Goal: Transaction & Acquisition: Download file/media

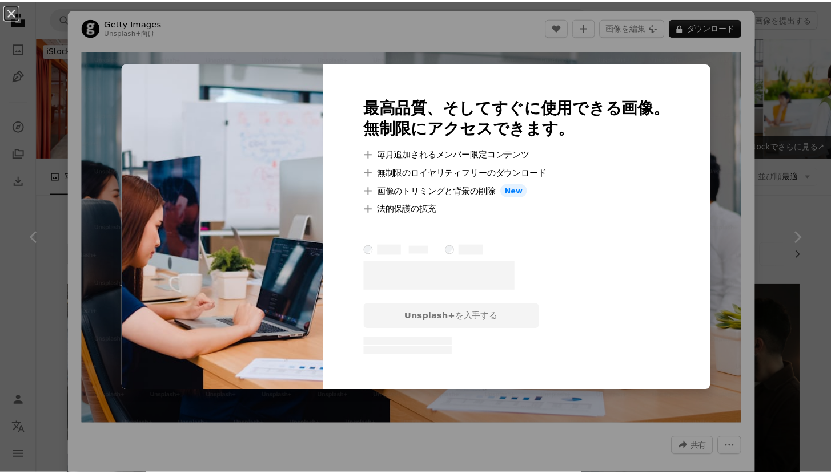
scroll to position [3695, 0]
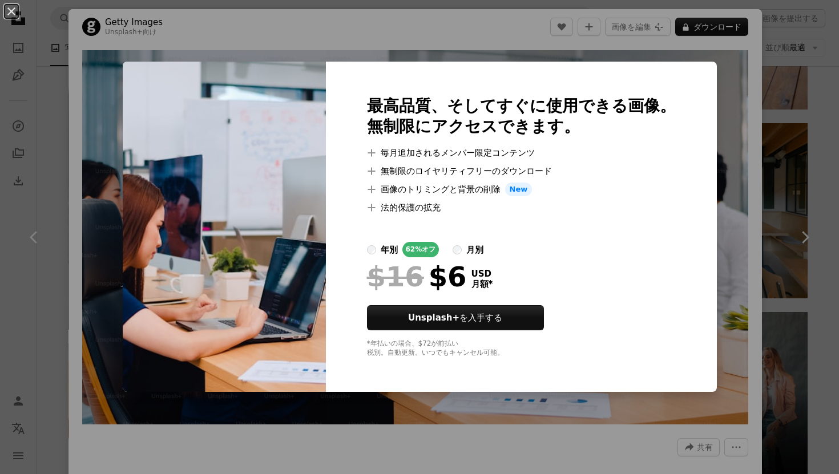
click at [707, 74] on div "最高品質、そしてすぐに使用できる画像。 無制限にアクセスできます。 A plus sign 毎月追加されるメンバー限定コンテンツ A plus sign 無制…" at bounding box center [521, 227] width 391 height 331
click at [450, 29] on div "An X shape 最高品質、そしてすぐに使用できる画像。 無制限にアクセスできます。 A plus sign 毎月追加されるメンバー限定コンテンツ A p…" at bounding box center [419, 237] width 839 height 474
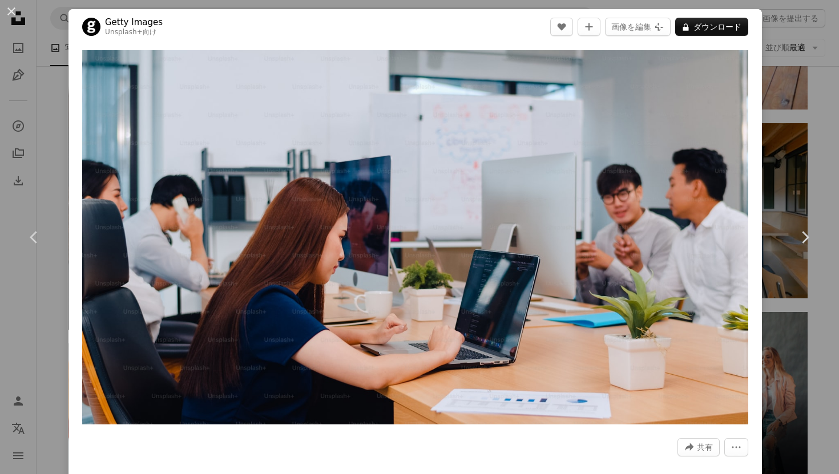
click at [62, 28] on div "An X shape Chevron left Chevron right Getty Images Unsplash+ 向け A heart A plus …" at bounding box center [419, 237] width 839 height 474
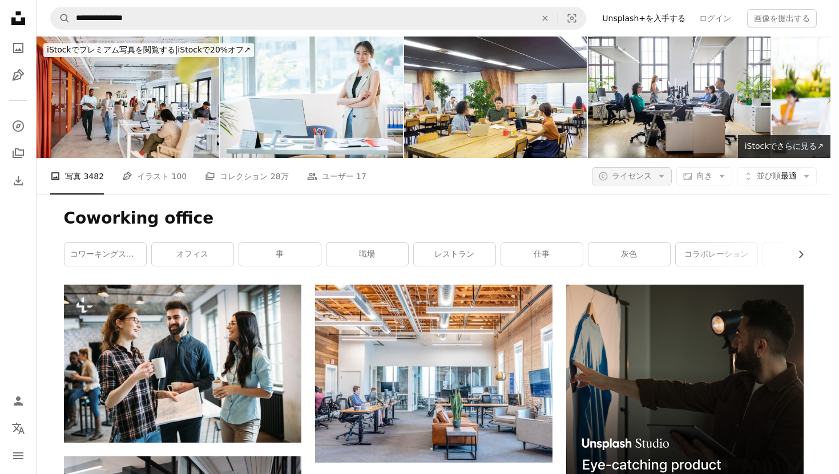
click at [619, 171] on span "ライセンス" at bounding box center [632, 175] width 40 height 9
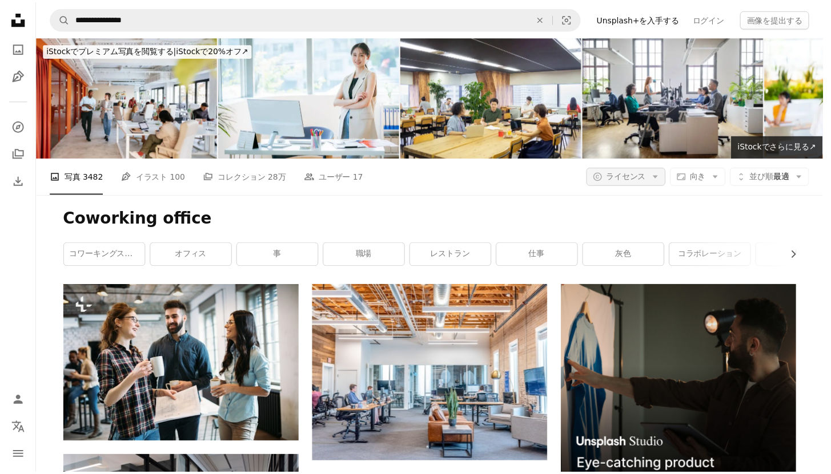
scroll to position [3694, 0]
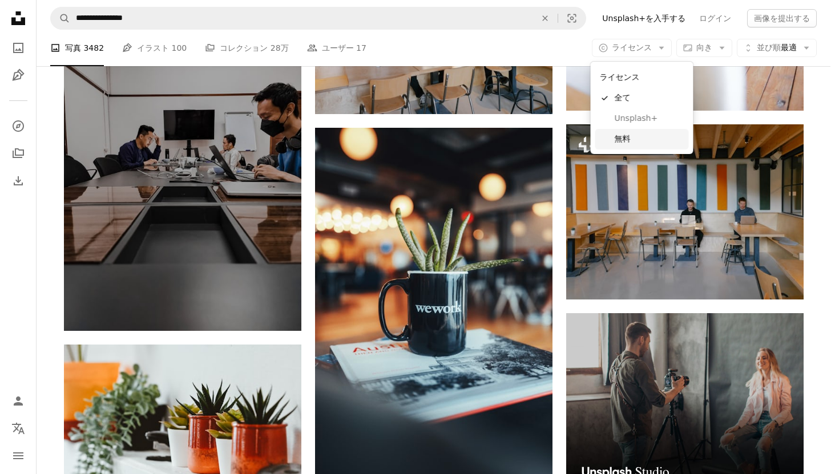
click at [617, 145] on link "無料" at bounding box center [643, 139] width 94 height 21
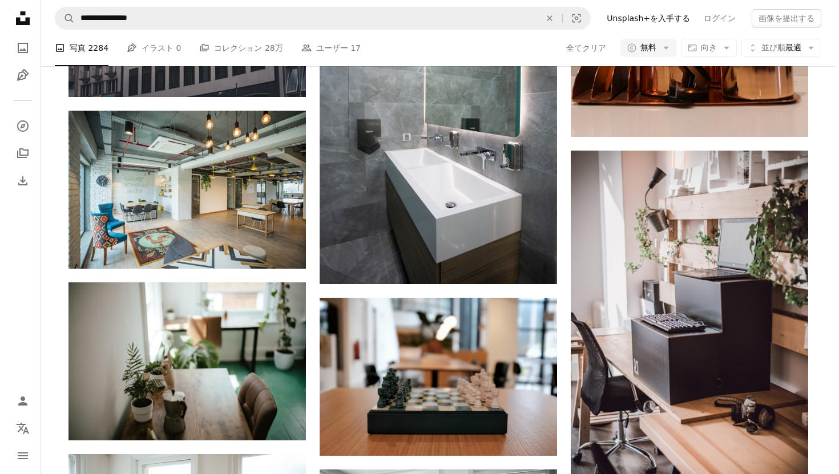
scroll to position [6330, 0]
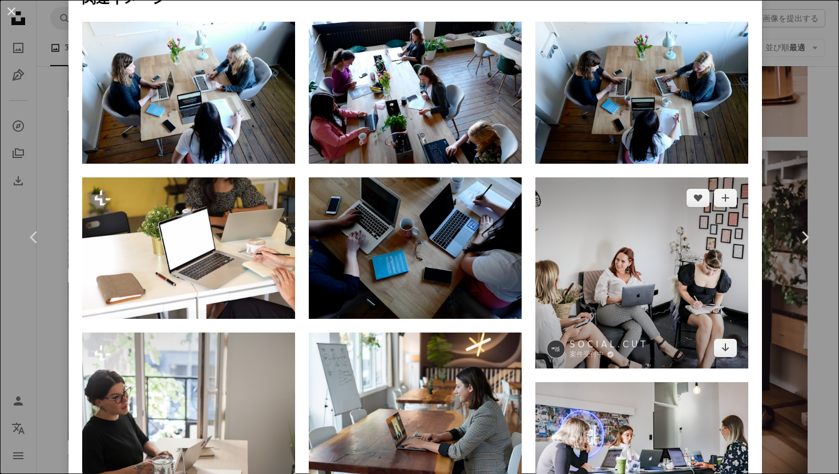
scroll to position [636, 0]
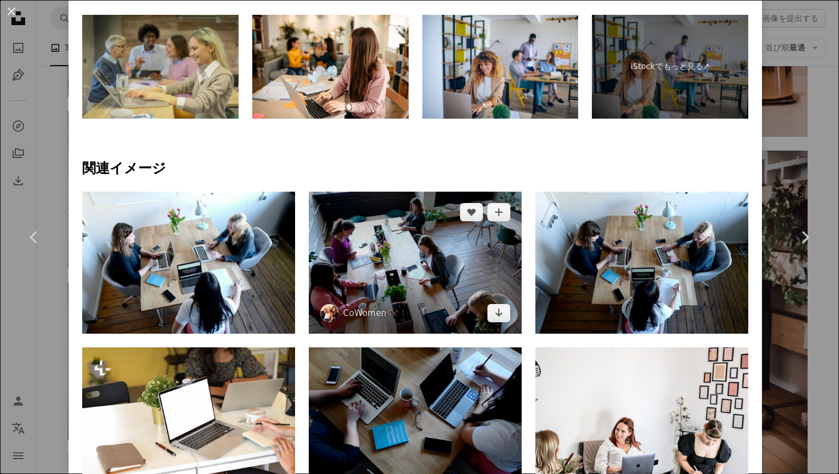
click at [472, 286] on img at bounding box center [415, 263] width 213 height 142
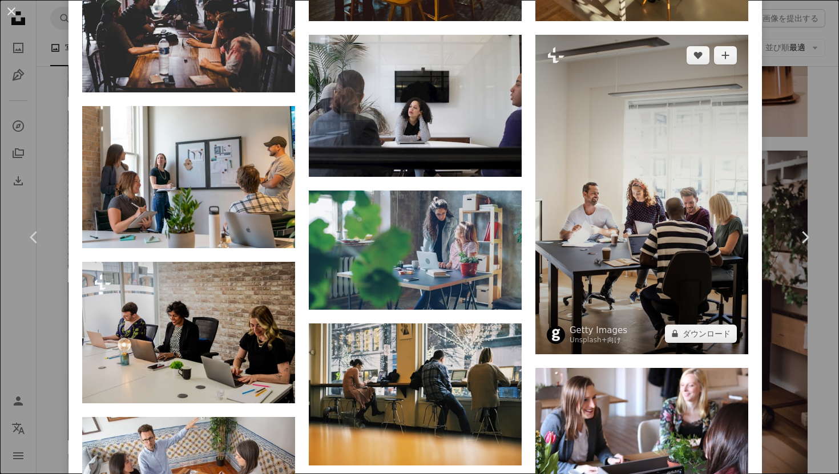
scroll to position [2269, 0]
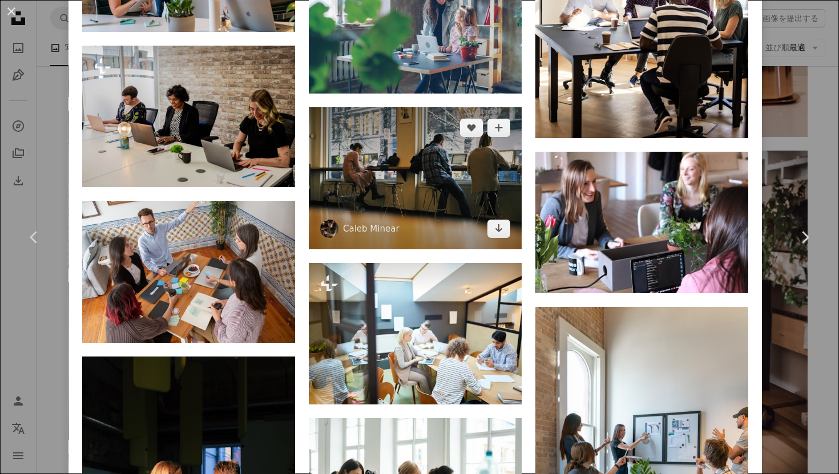
click at [461, 179] on img at bounding box center [415, 178] width 213 height 142
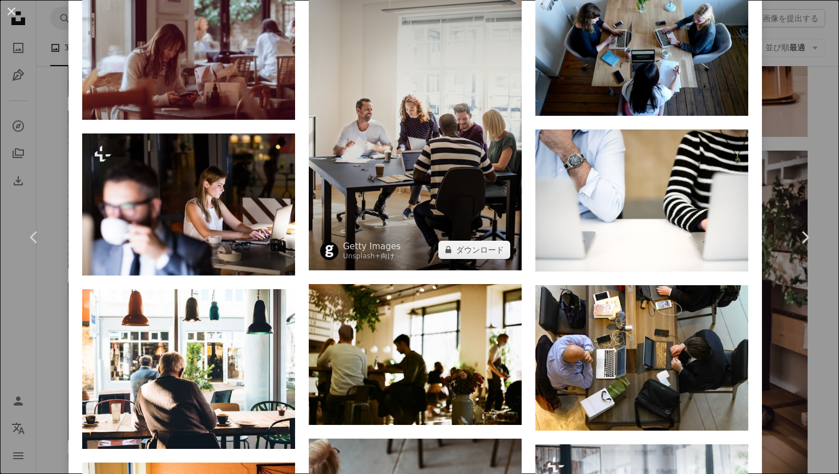
scroll to position [1840, 0]
